Goal: Task Accomplishment & Management: Use online tool/utility

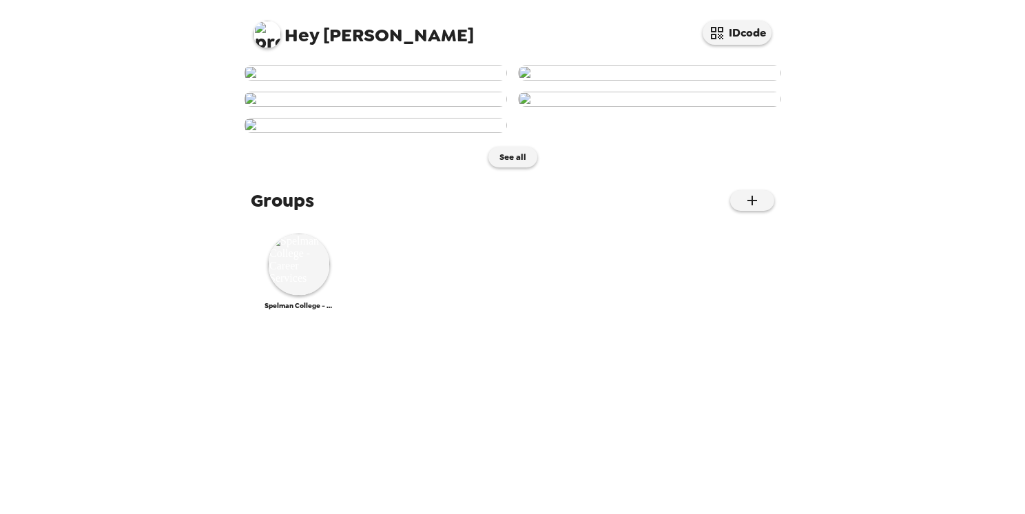
scroll to position [650, 0]
drag, startPoint x: 777, startPoint y: 379, endPoint x: 780, endPoint y: 424, distance: 45.6
click at [780, 424] on div "See all Groups Spelman College - Career Services" at bounding box center [512, 286] width 551 height 455
click at [280, 296] on img at bounding box center [299, 265] width 62 height 62
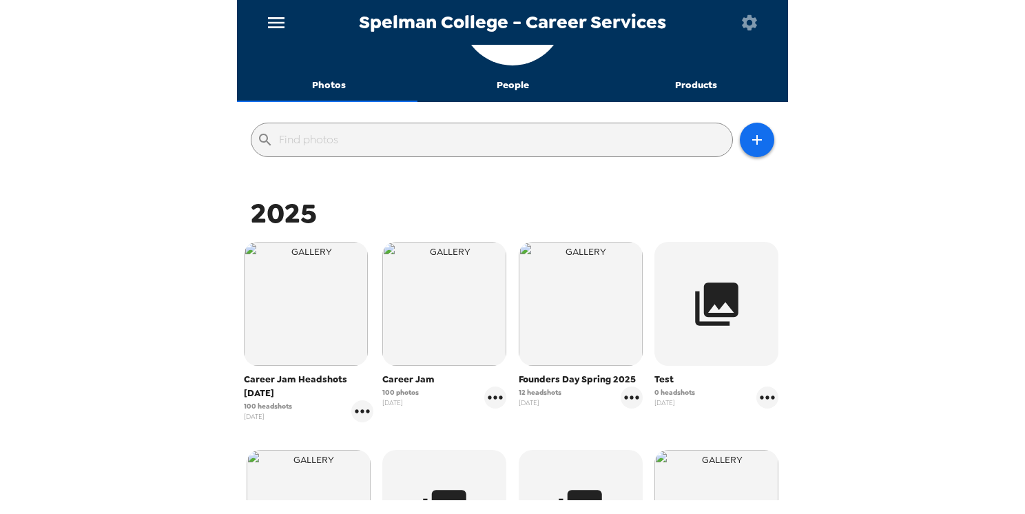
scroll to position [81, 0]
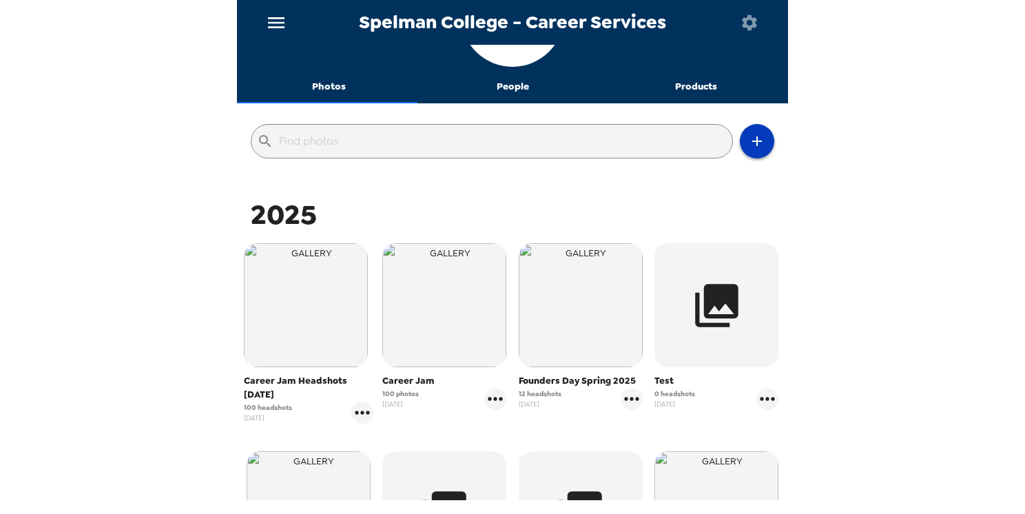
click at [749, 147] on icon "button" at bounding box center [757, 141] width 17 height 17
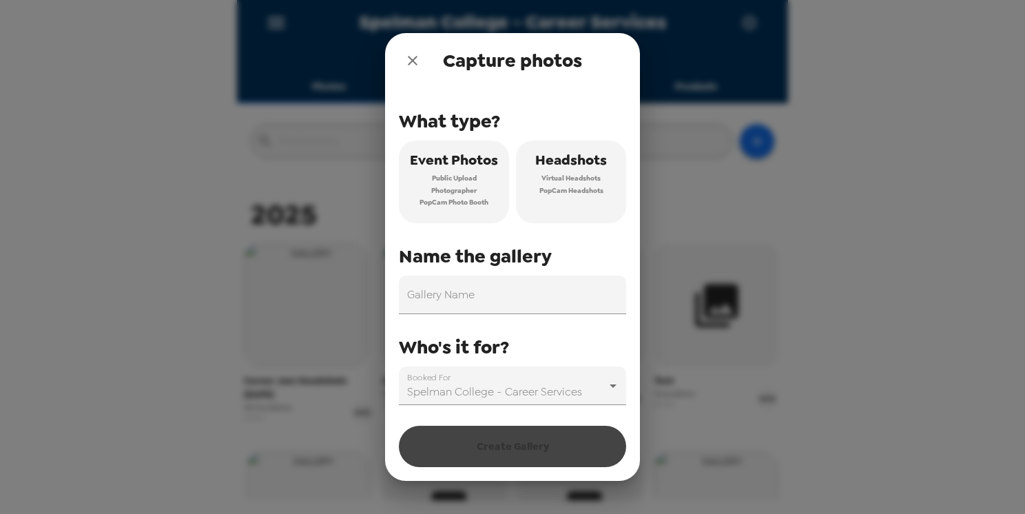
click at [868, 209] on div "Capture photos What type? Event Photos Public Upload Photographer PopCam Photo …" at bounding box center [512, 257] width 1025 height 514
click at [416, 65] on icon "close" at bounding box center [412, 60] width 17 height 17
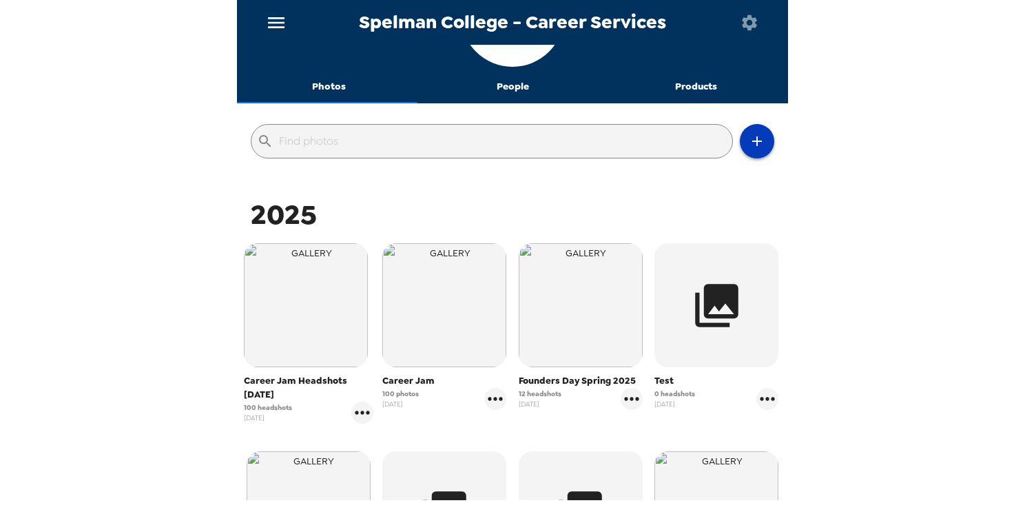
click at [749, 147] on icon "button" at bounding box center [757, 141] width 17 height 17
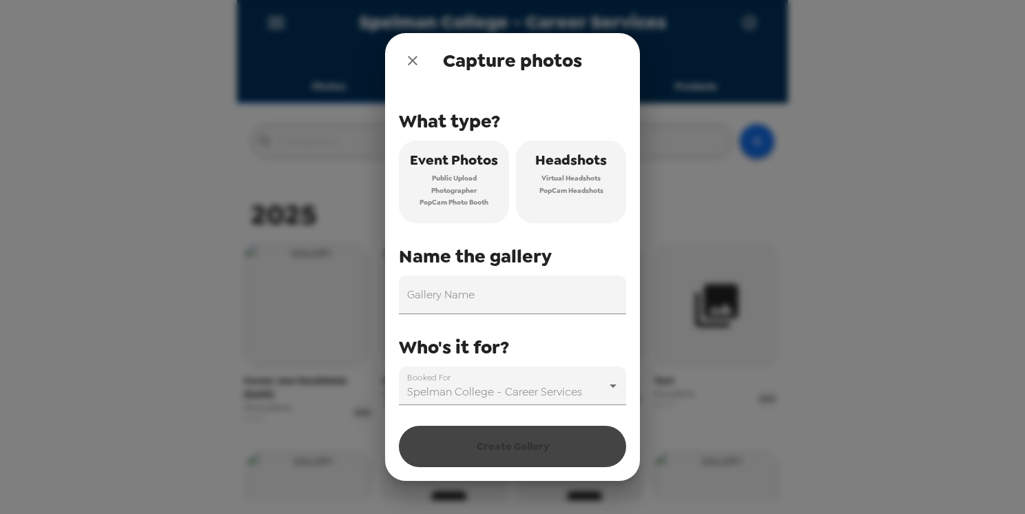
click at [565, 174] on span "Virtual Headshots" at bounding box center [571, 178] width 59 height 12
click at [460, 294] on div "Gallery Name" at bounding box center [512, 295] width 227 height 39
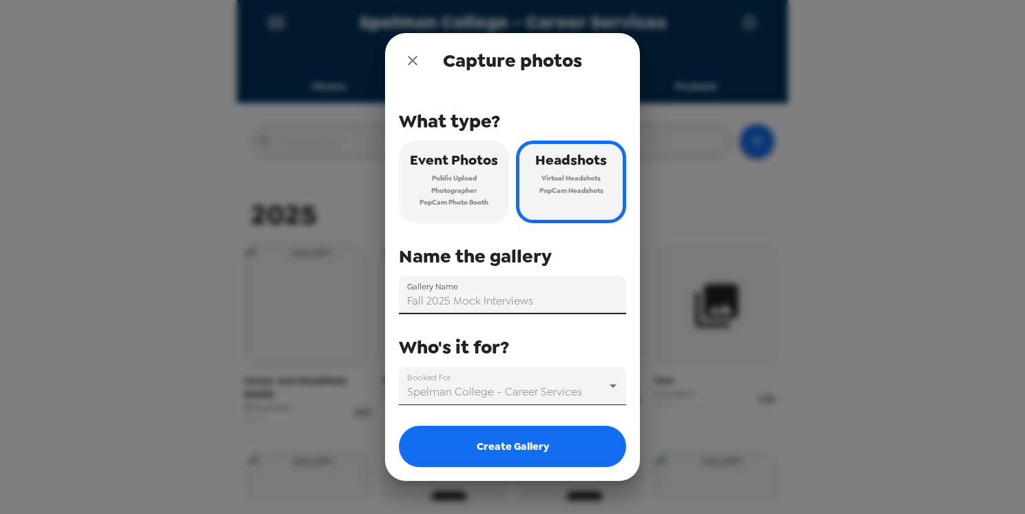
type input "Fall 2025 Mock Interviews"
click at [576, 382] on body "Spelman College - Career Services Photos People Products ​ 2025 Career Jam Head…" at bounding box center [512, 257] width 1025 height 514
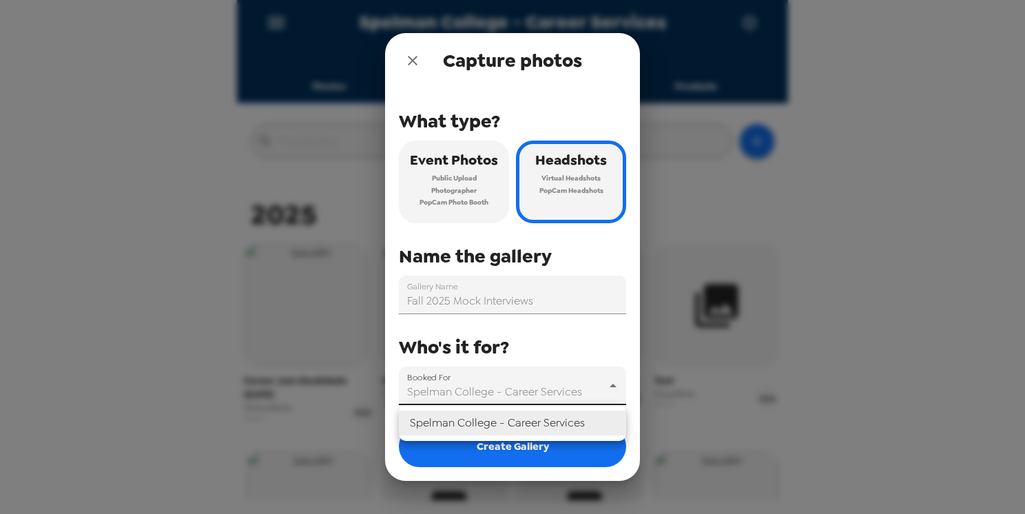
click at [576, 382] on div at bounding box center [512, 257] width 1025 height 514
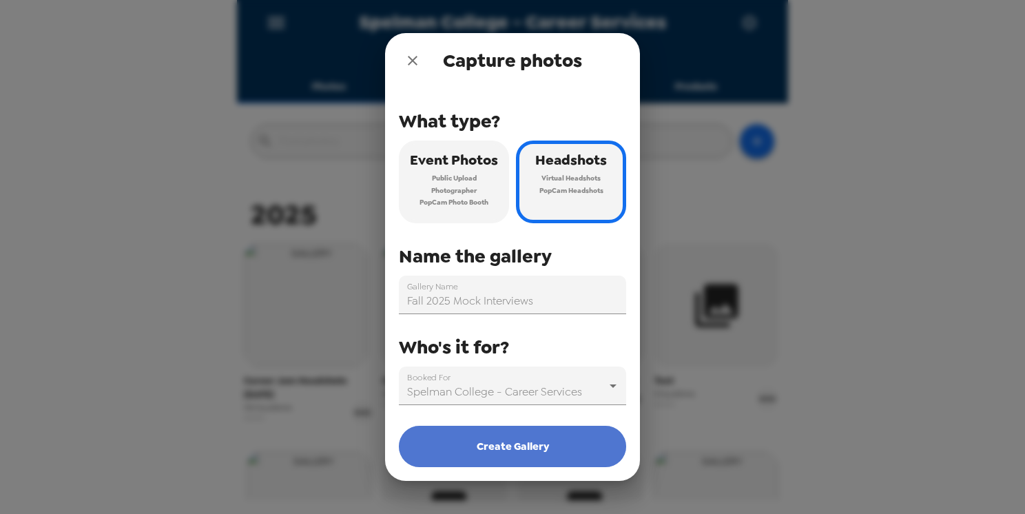
click at [540, 448] on button "Create Gallery" at bounding box center [512, 446] width 227 height 41
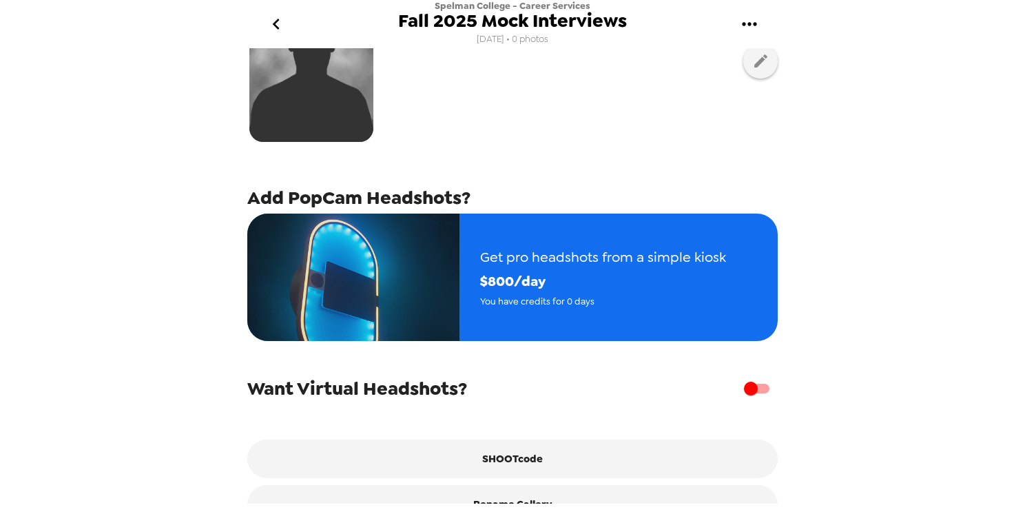
scroll to position [181, 0]
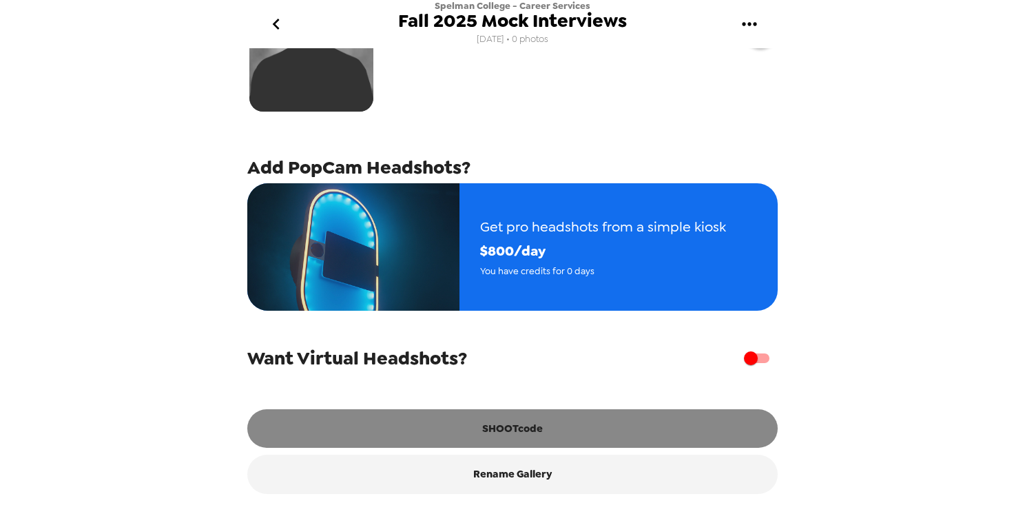
click at [557, 423] on button "SHOOTcode" at bounding box center [512, 428] width 531 height 39
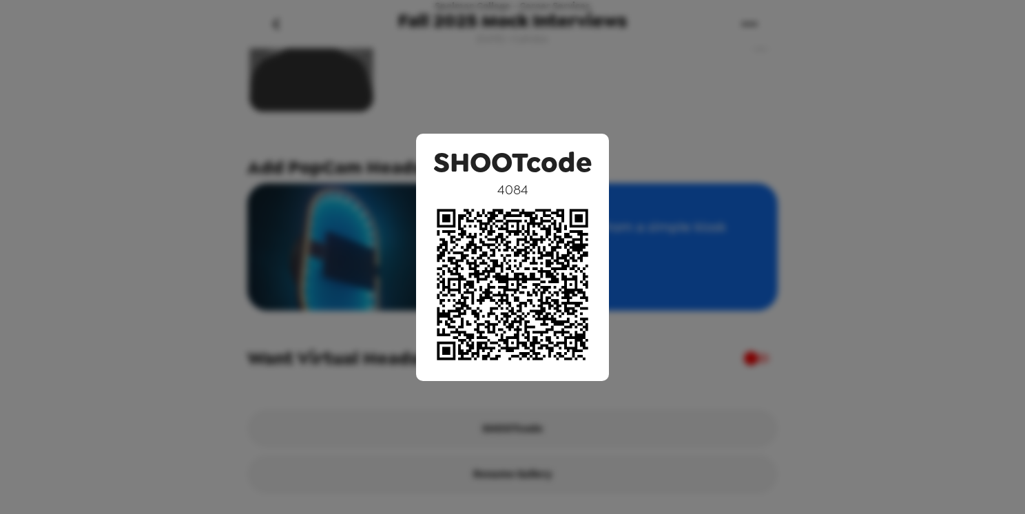
click at [713, 134] on div "SHOOTcode 4084" at bounding box center [512, 257] width 1025 height 514
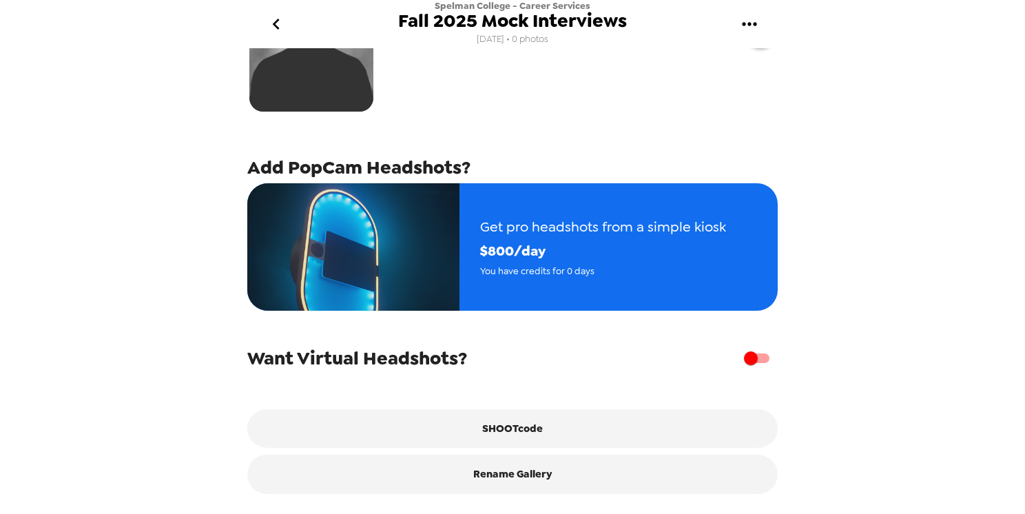
click at [280, 28] on icon "go back" at bounding box center [276, 24] width 22 height 22
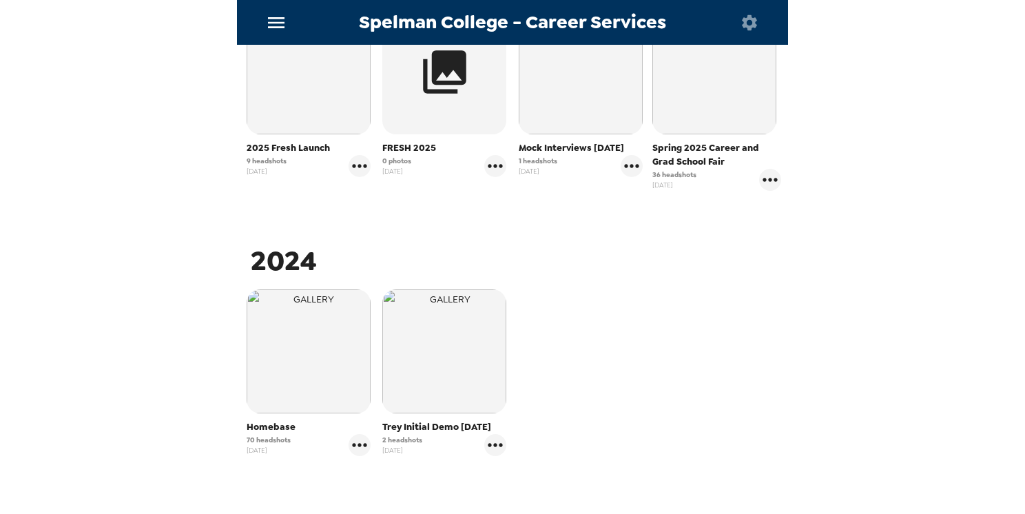
scroll to position [719, 0]
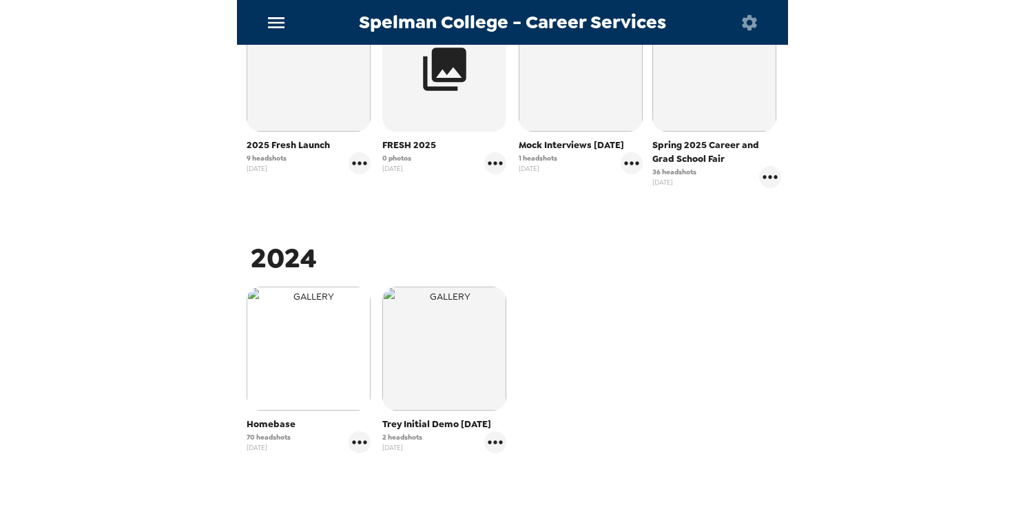
click at [310, 396] on img "button" at bounding box center [309, 349] width 124 height 124
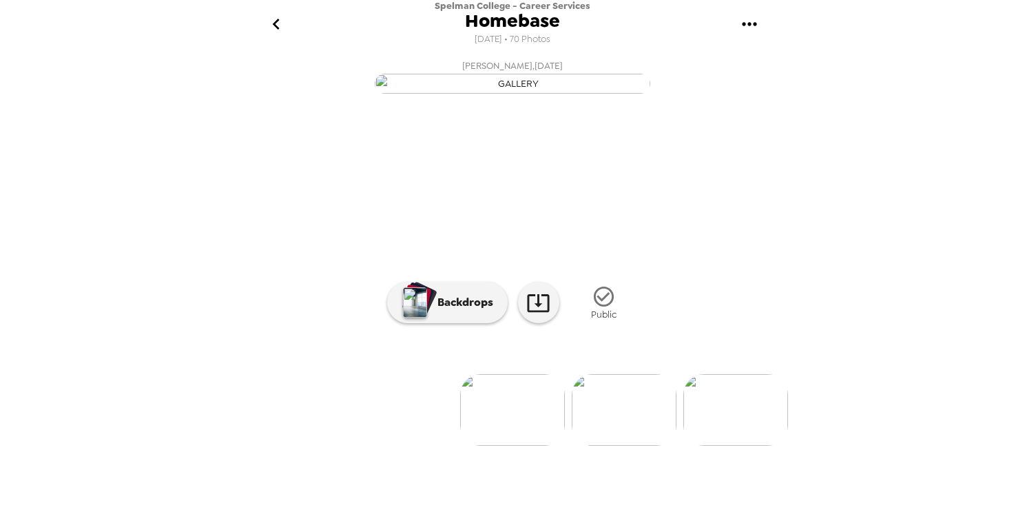
click at [746, 29] on icon "gallery menu" at bounding box center [750, 24] width 22 height 22
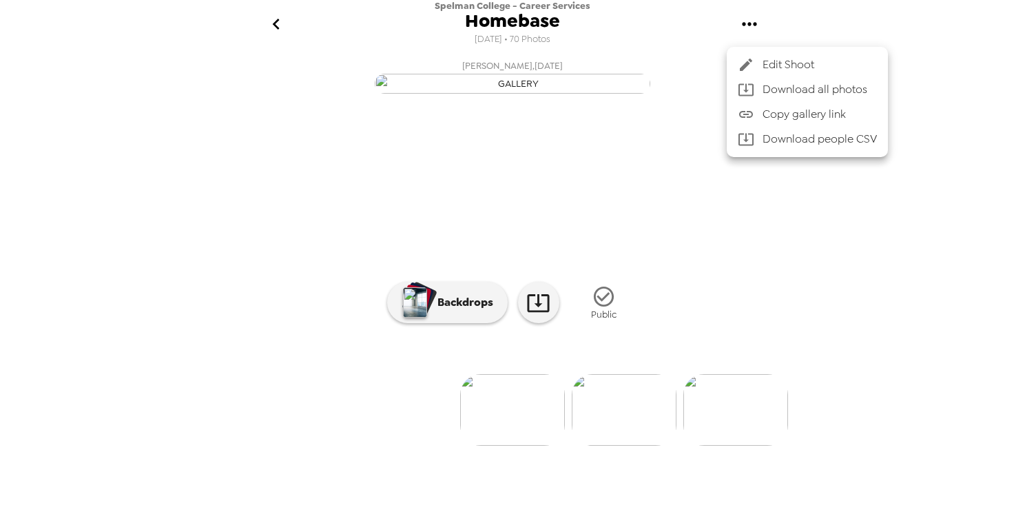
click at [788, 59] on span "Edit Shoot" at bounding box center [820, 65] width 114 height 17
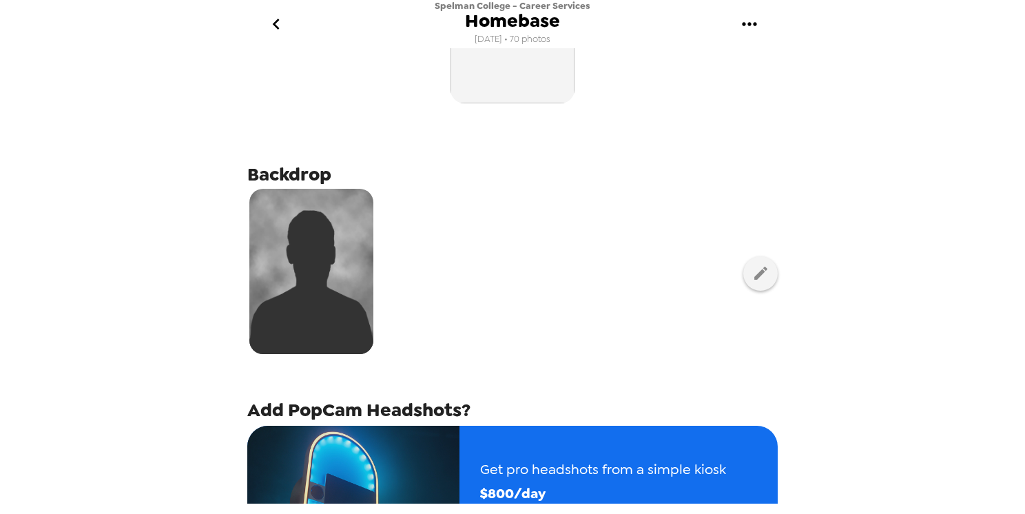
scroll to position [333, 0]
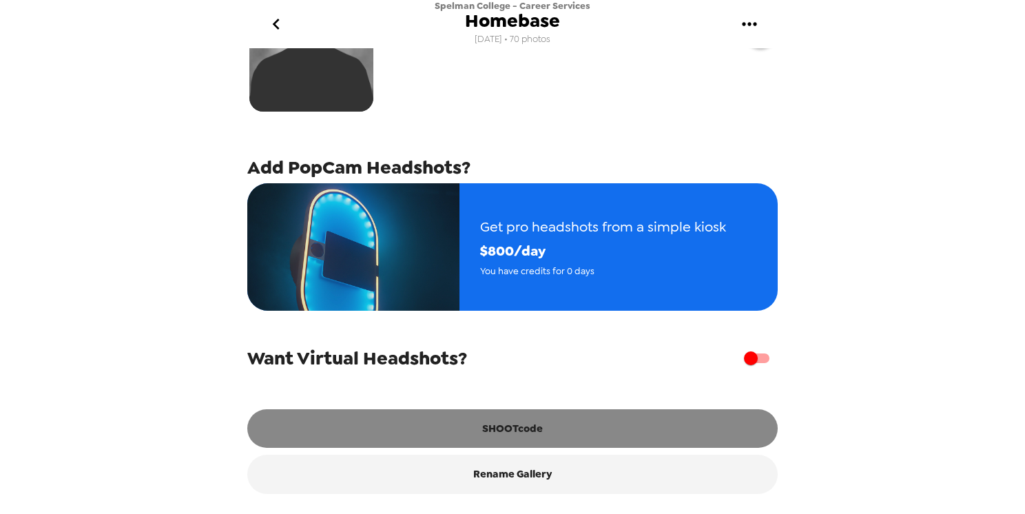
click at [562, 431] on button "SHOOTcode" at bounding box center [512, 428] width 531 height 39
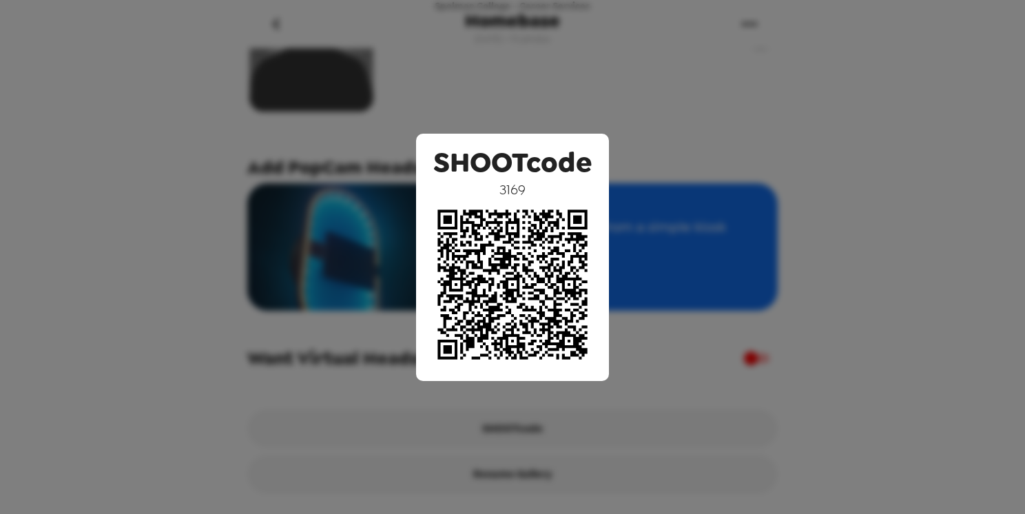
drag, startPoint x: 930, startPoint y: 51, endPoint x: 921, endPoint y: 51, distance: 9.6
click at [932, 51] on div "SHOOTcode 3169" at bounding box center [512, 257] width 1025 height 514
